Goal: Navigation & Orientation: Find specific page/section

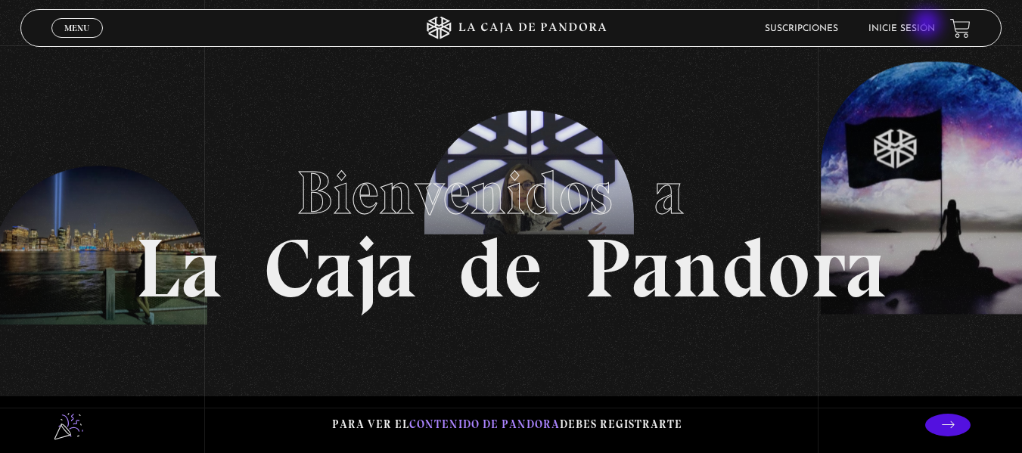
click at [928, 25] on link "Inicie sesión" at bounding box center [901, 28] width 67 height 9
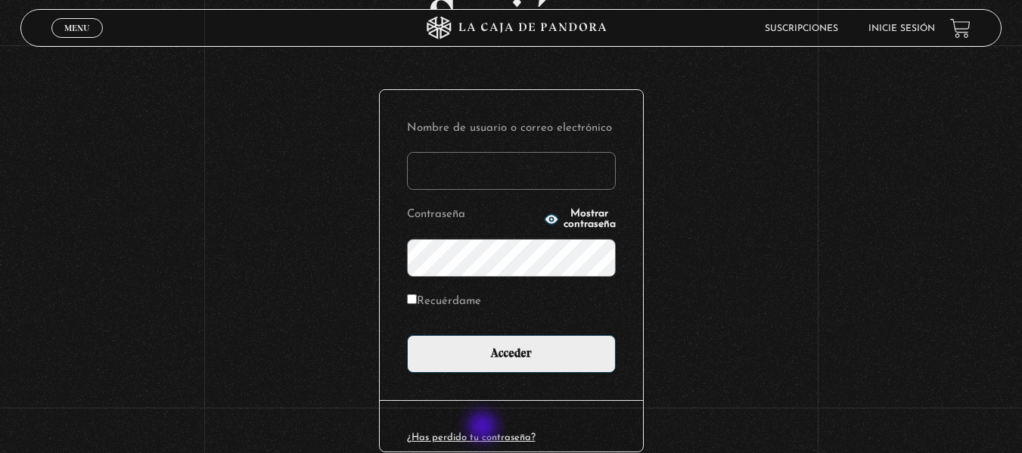
scroll to position [132, 0]
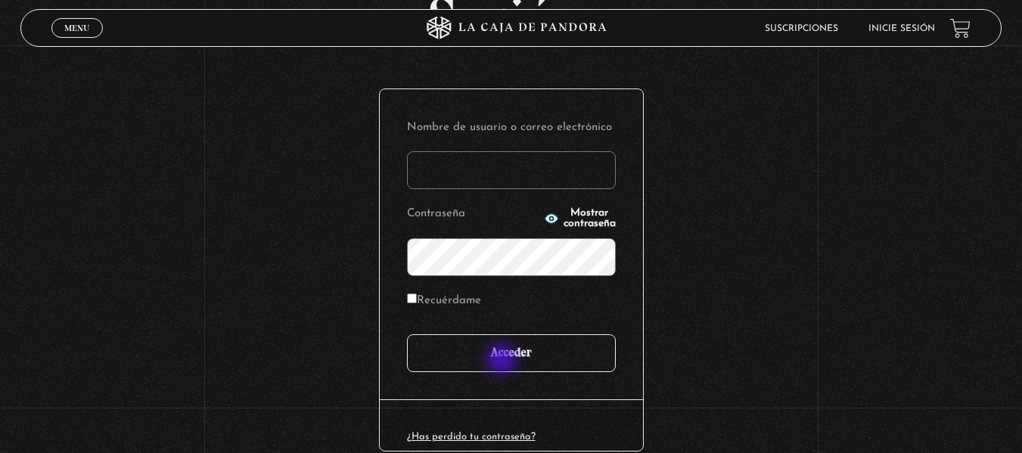
type input "[EMAIL_ADDRESS][DOMAIN_NAME]"
click at [503, 361] on input "Acceder" at bounding box center [511, 353] width 209 height 38
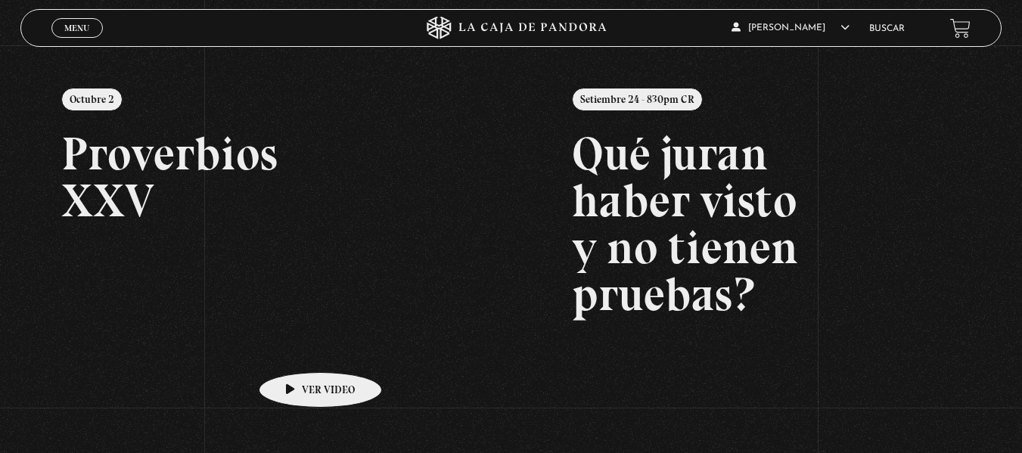
scroll to position [179, 0]
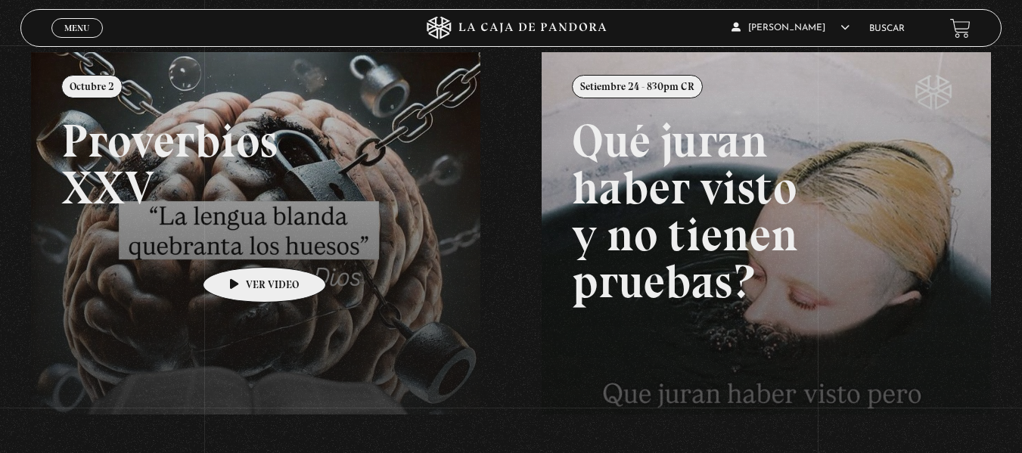
click at [241, 244] on link at bounding box center [542, 278] width 1022 height 453
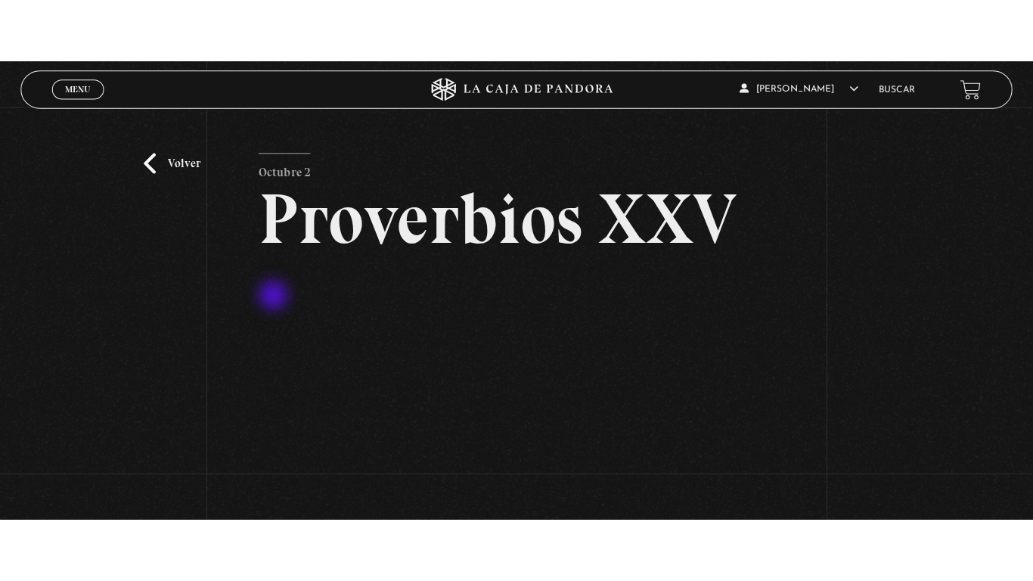
scroll to position [162, 0]
